Goal: Task Accomplishment & Management: Use online tool/utility

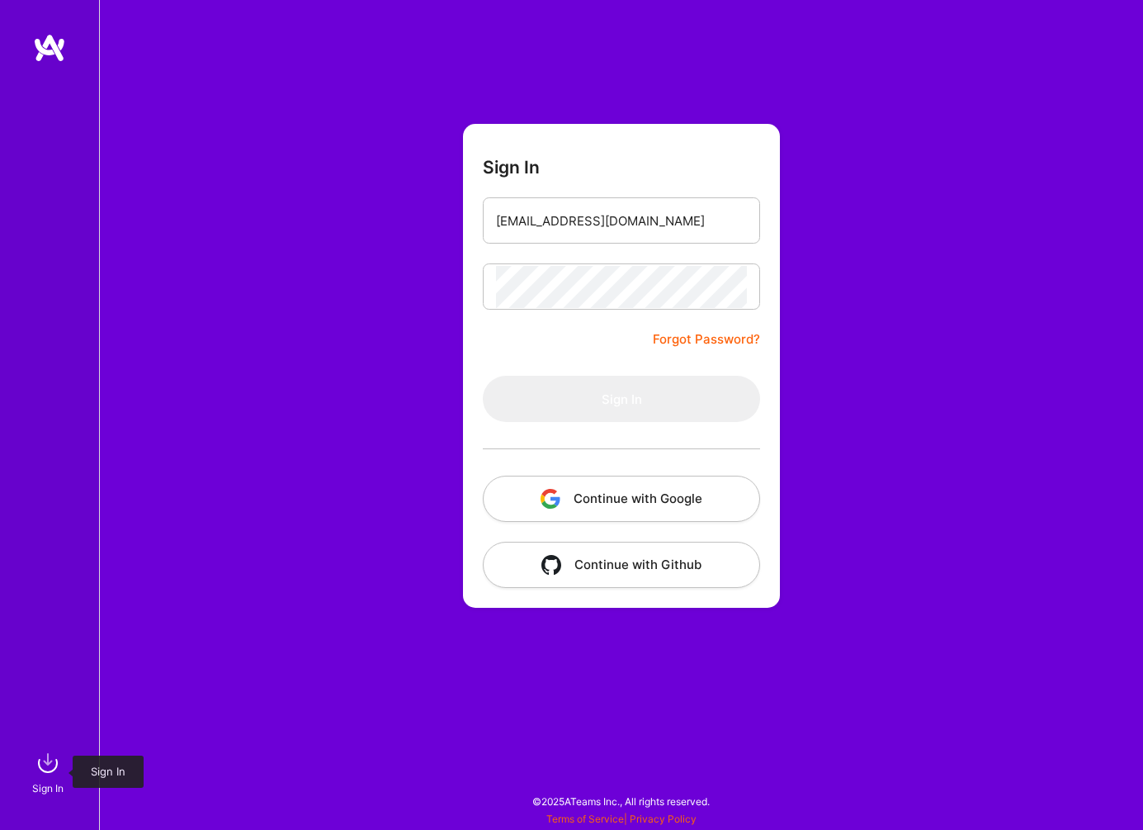
click at [46, 771] on img at bounding box center [47, 762] width 33 height 33
click at [532, 223] on input "email" at bounding box center [621, 221] width 251 height 42
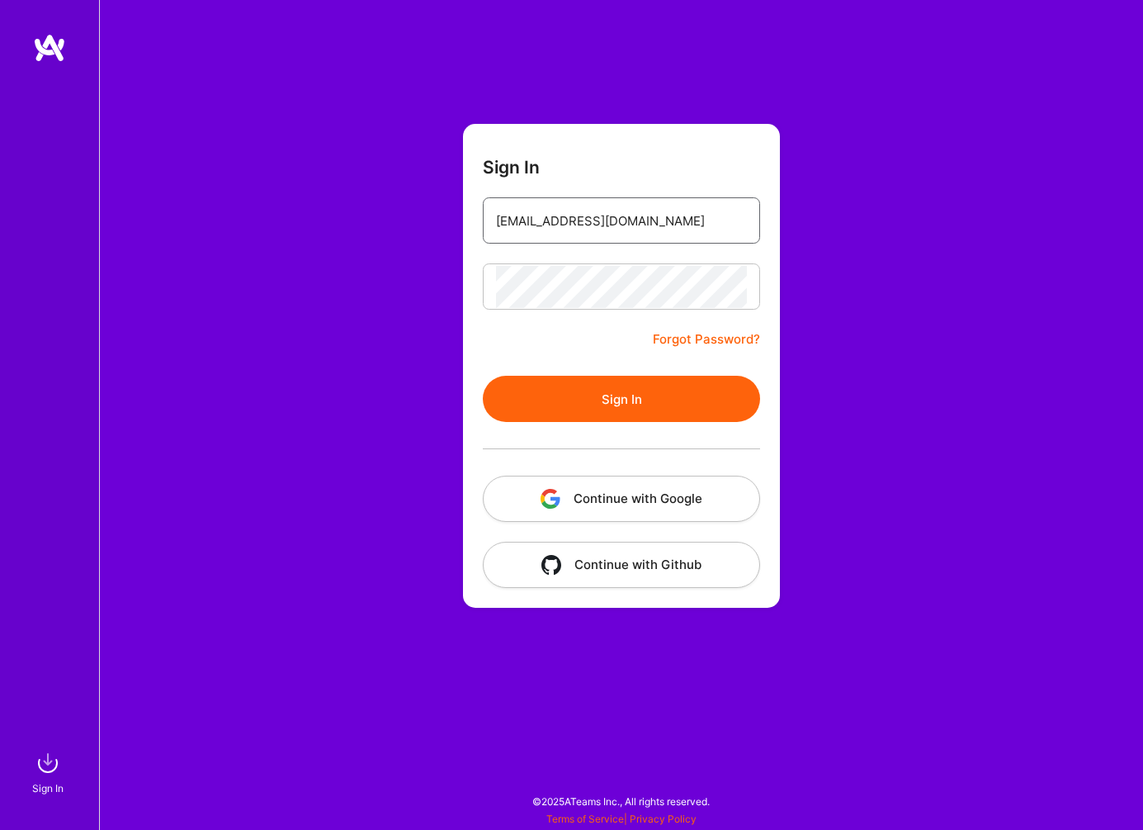
type input "[EMAIL_ADDRESS][DOMAIN_NAME]"
click at [620, 404] on button "Sign In" at bounding box center [621, 399] width 277 height 46
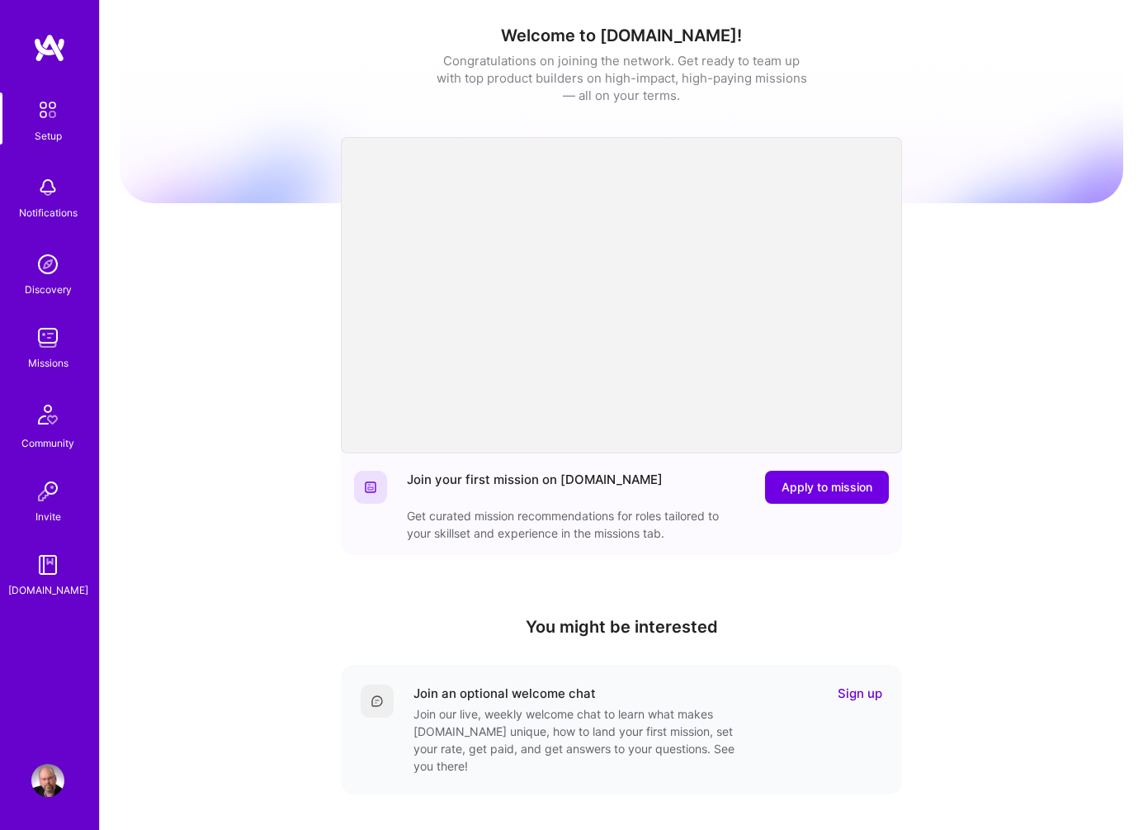
click at [55, 190] on img at bounding box center [47, 187] width 33 height 33
click at [60, 267] on img at bounding box center [47, 264] width 33 height 33
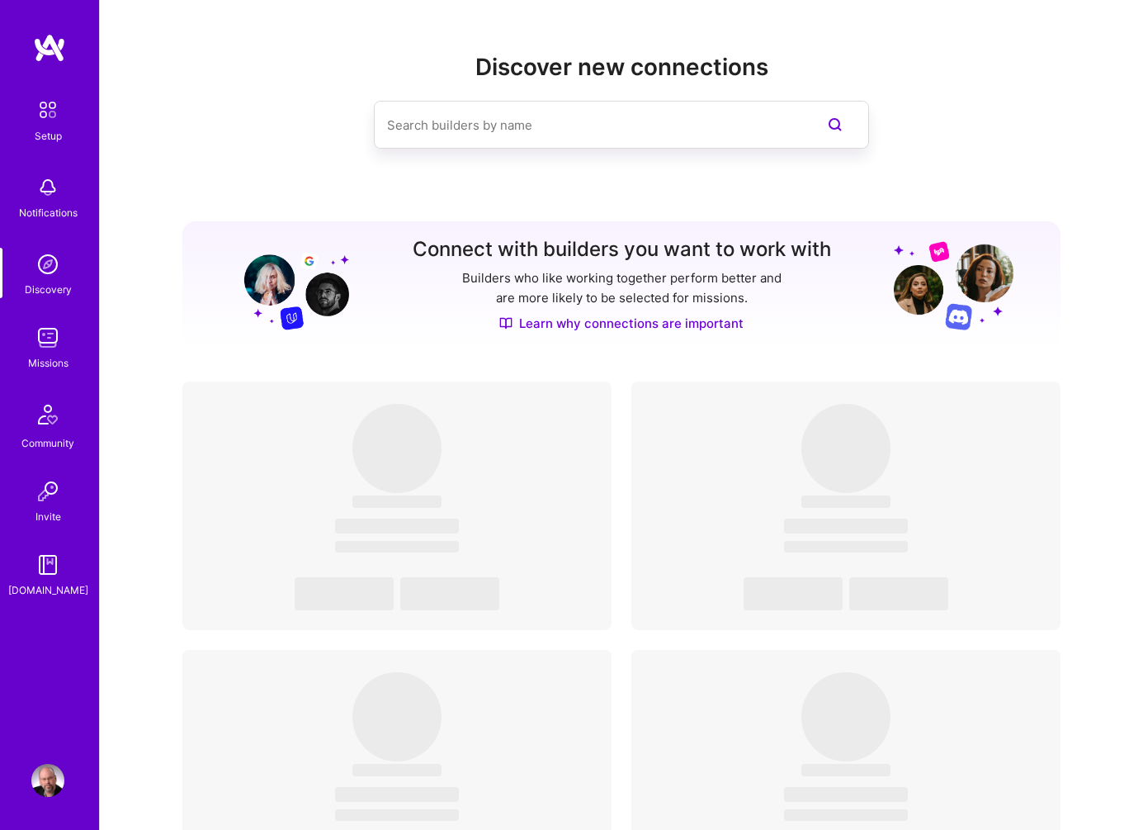
click at [38, 341] on img at bounding box center [47, 337] width 33 height 33
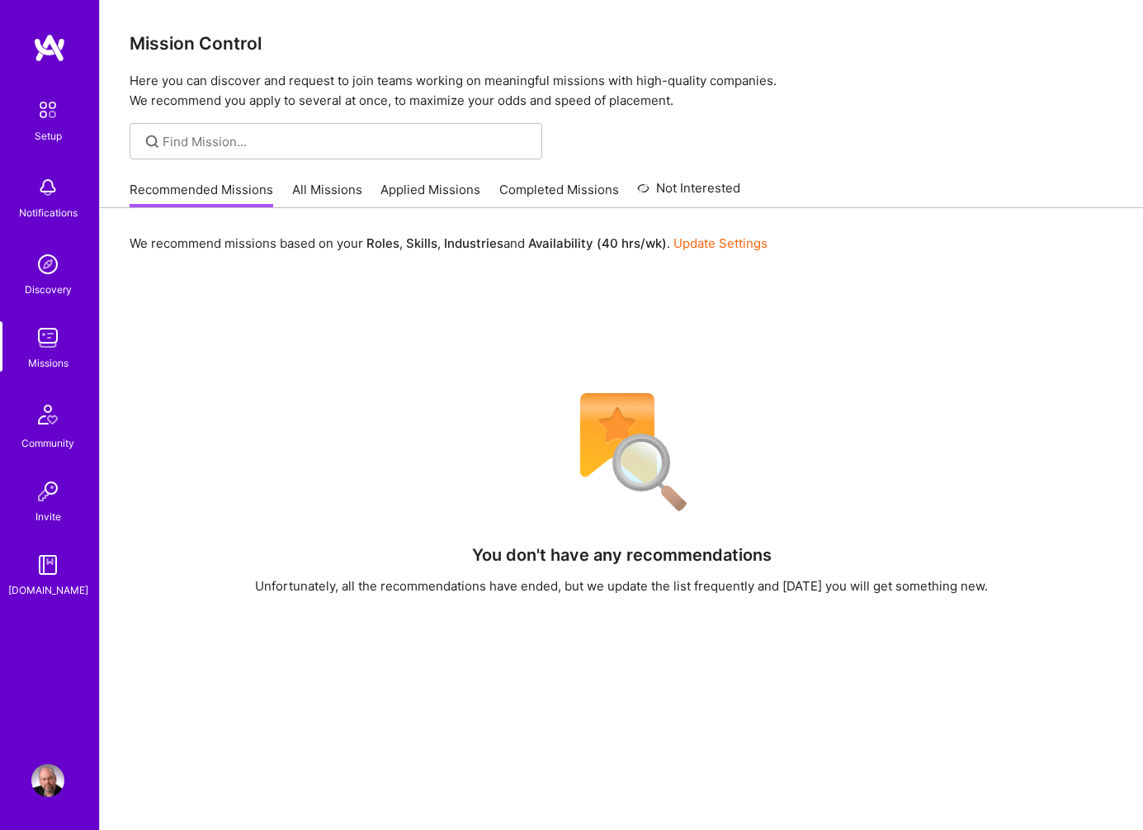
click at [401, 188] on link "Applied Missions" at bounding box center [431, 194] width 100 height 27
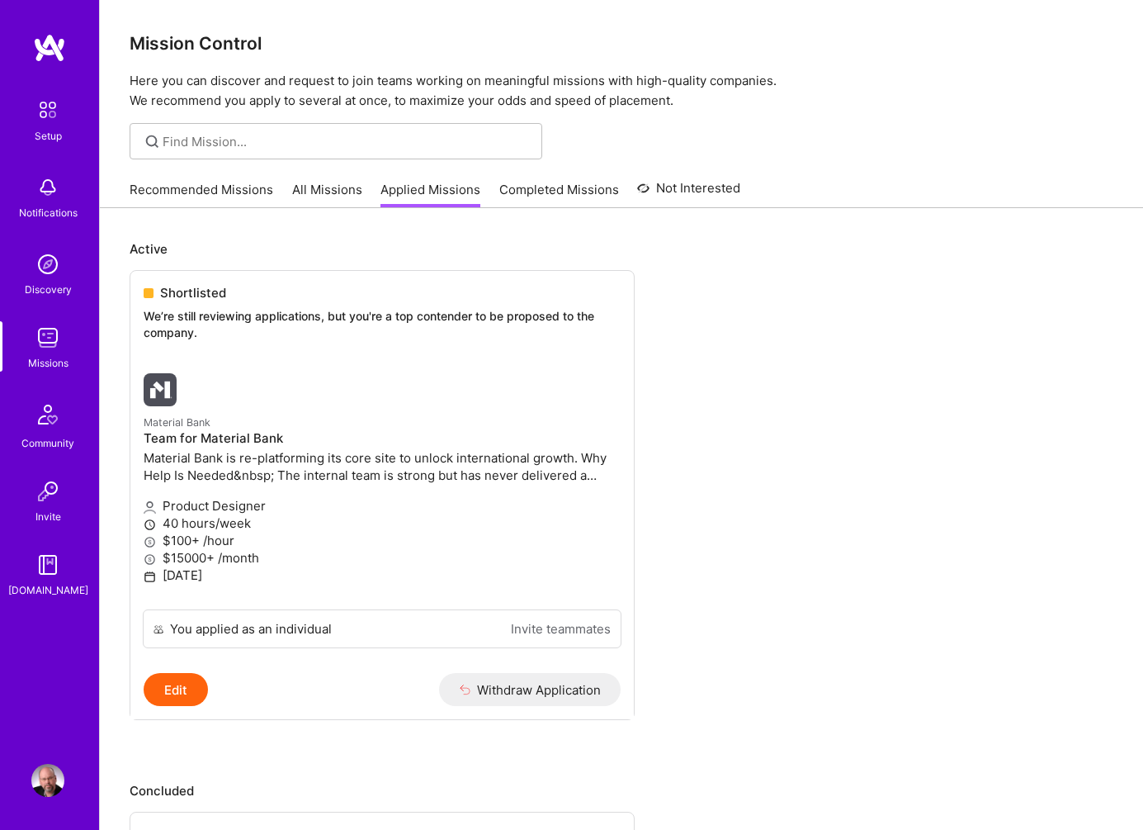
click at [317, 186] on link "All Missions" at bounding box center [327, 194] width 70 height 27
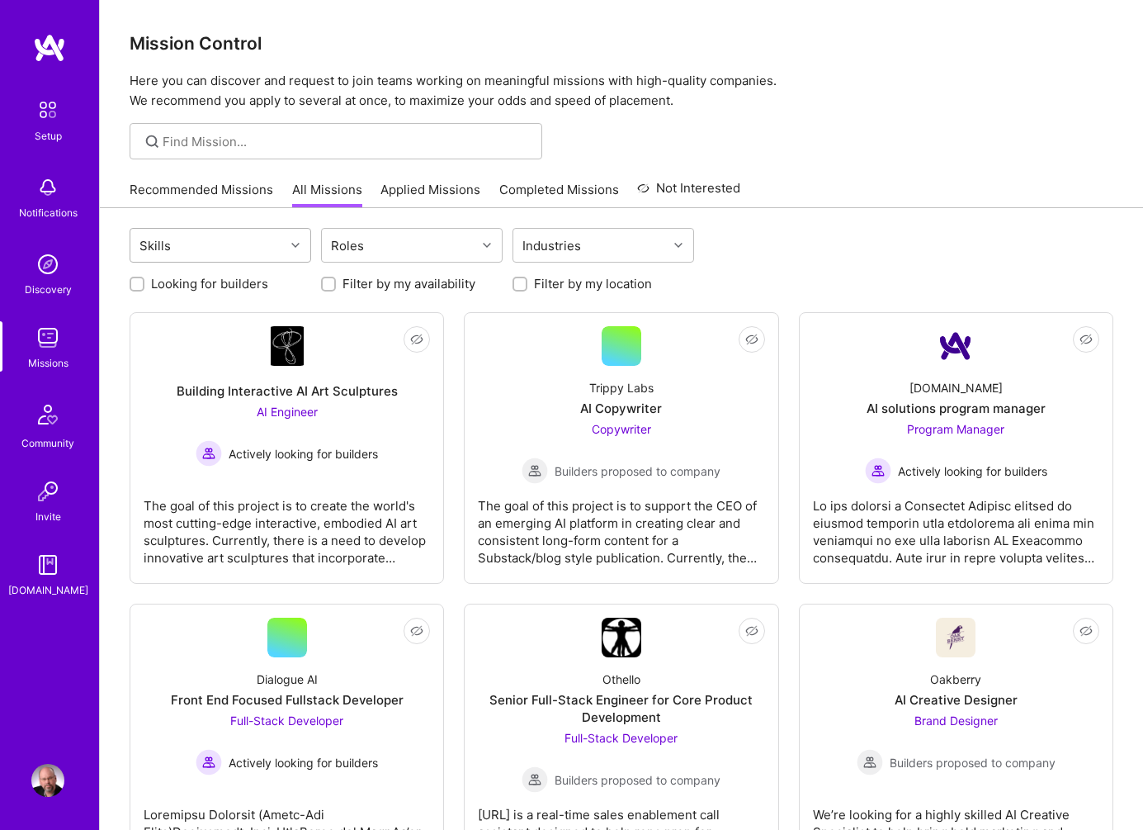
click at [254, 240] on div "Skills" at bounding box center [207, 245] width 154 height 33
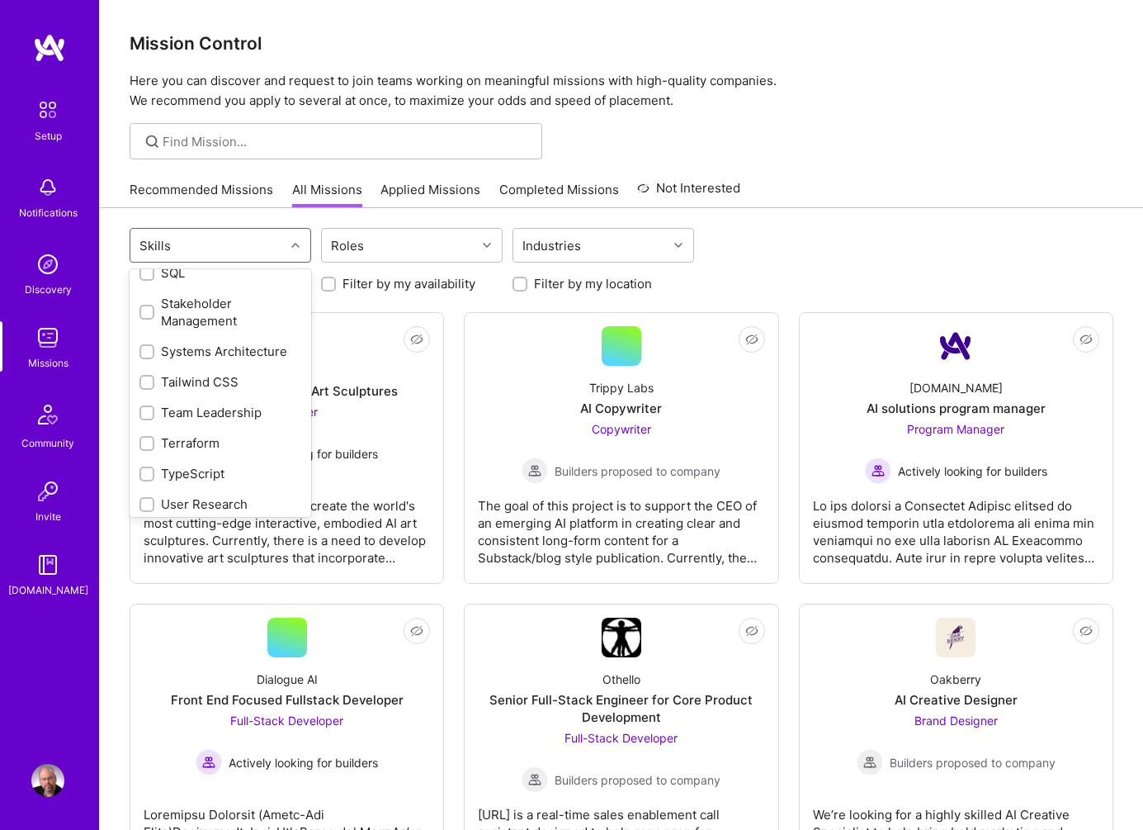
scroll to position [2023, 0]
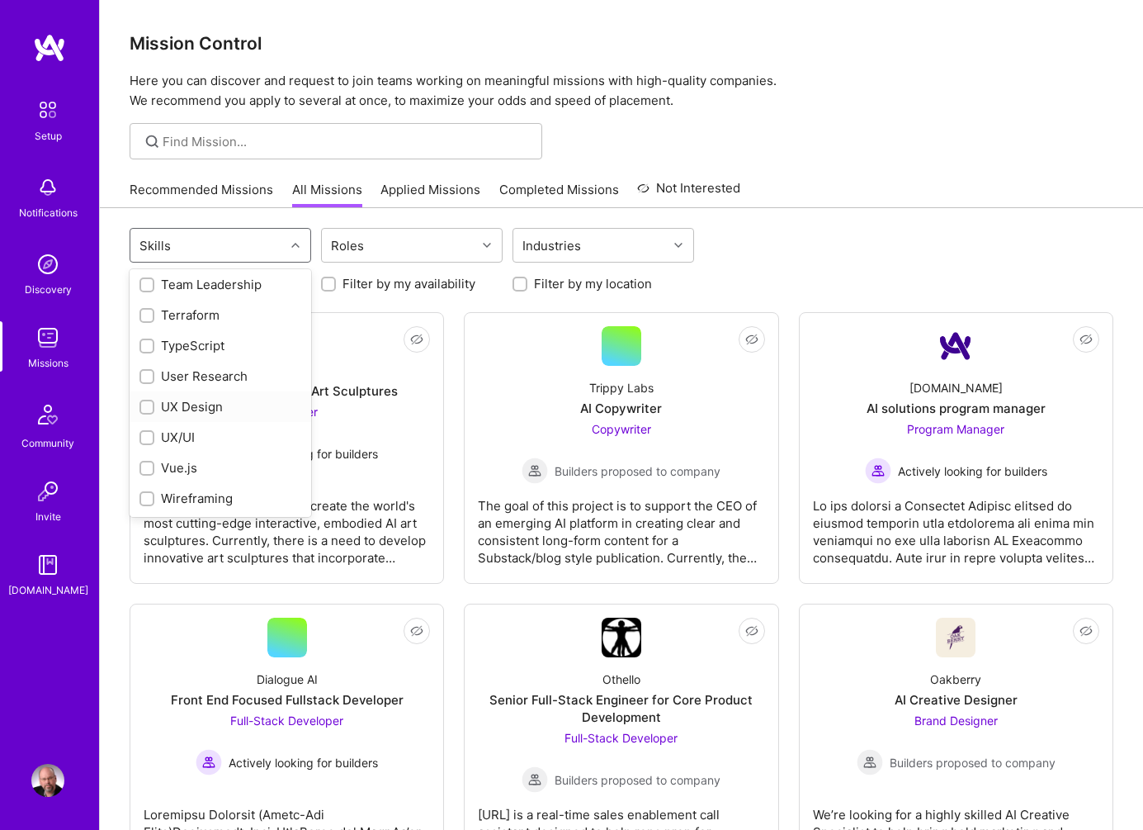
drag, startPoint x: 144, startPoint y: 404, endPoint x: 152, endPoint y: 418, distance: 15.6
click at [147, 404] on input "checkbox" at bounding box center [149, 408] width 12 height 12
checkbox input "true"
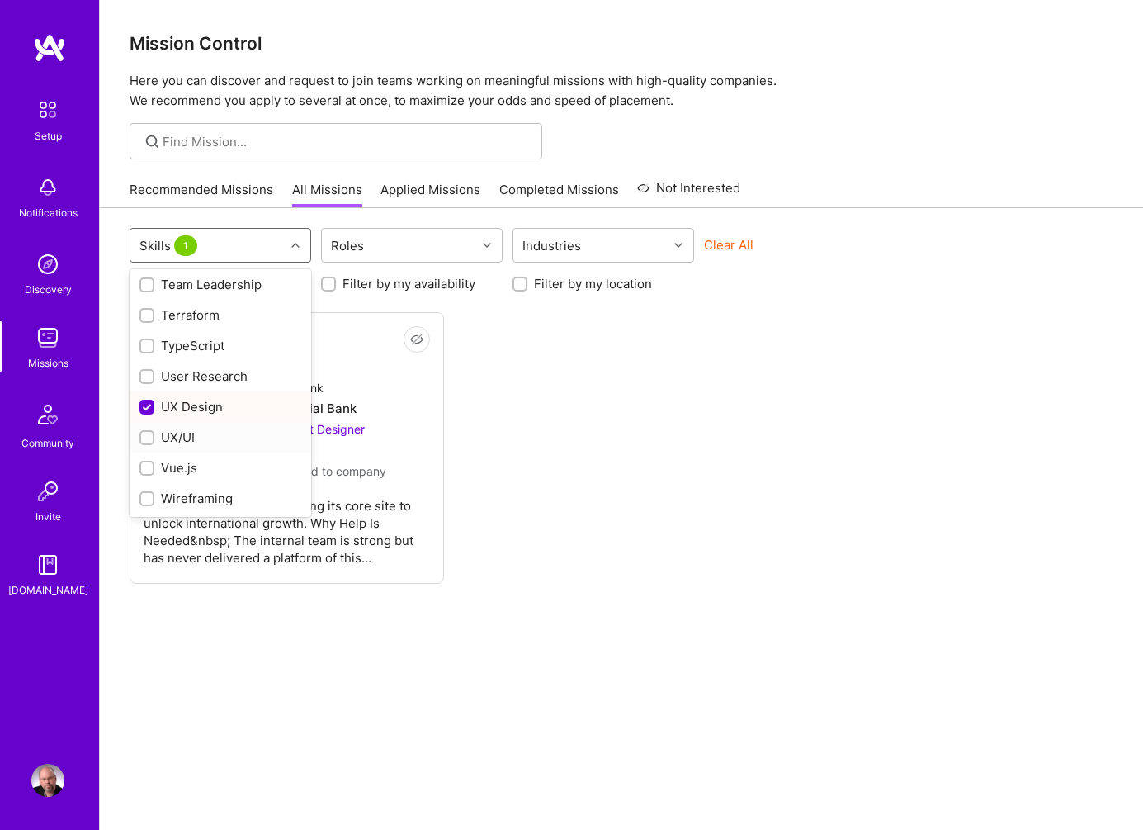
click at [153, 434] on input "checkbox" at bounding box center [149, 439] width 12 height 12
checkbox input "true"
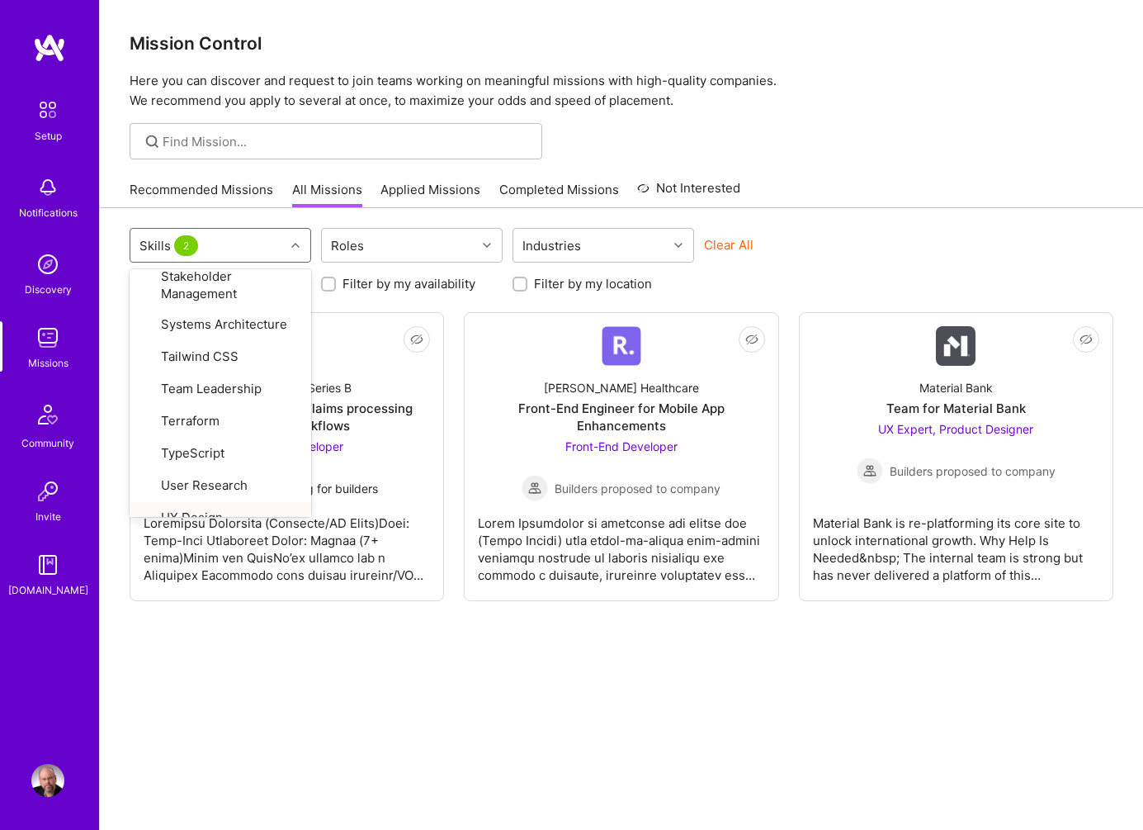
click at [955, 717] on div "option UX/UI, selected. option Wireframing focused, 73 of 73. 73 results availa…" at bounding box center [621, 540] width 1043 height 664
